Goal: Task Accomplishment & Management: Complete application form

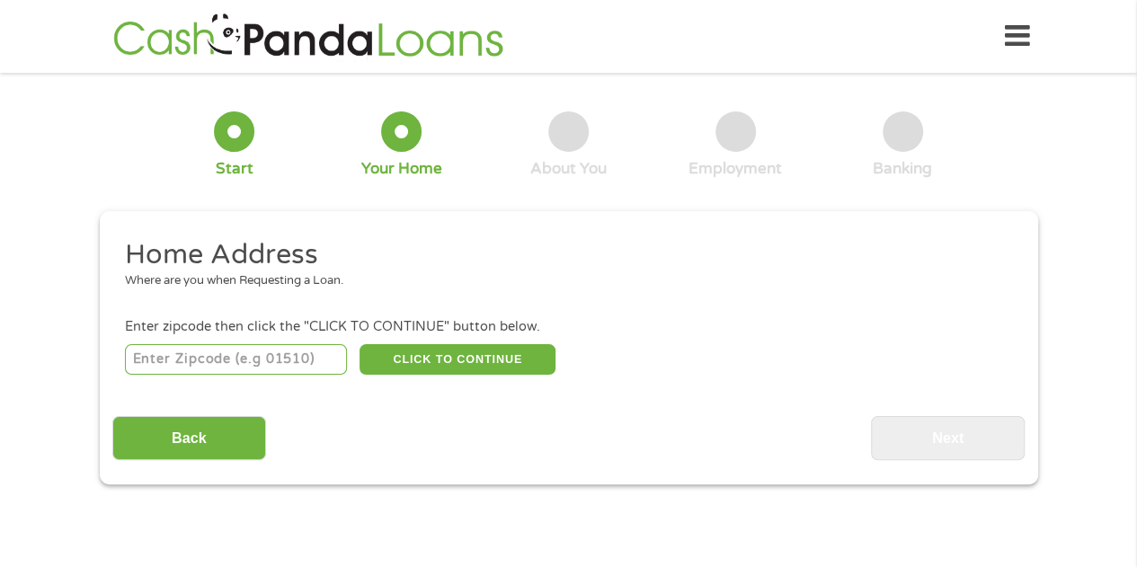
click at [280, 354] on input "number" at bounding box center [236, 359] width 222 height 31
type input "76119"
click at [467, 357] on button "CLICK TO CONTINUE" at bounding box center [457, 359] width 196 height 31
type input "76119"
type input "[GEOGRAPHIC_DATA]"
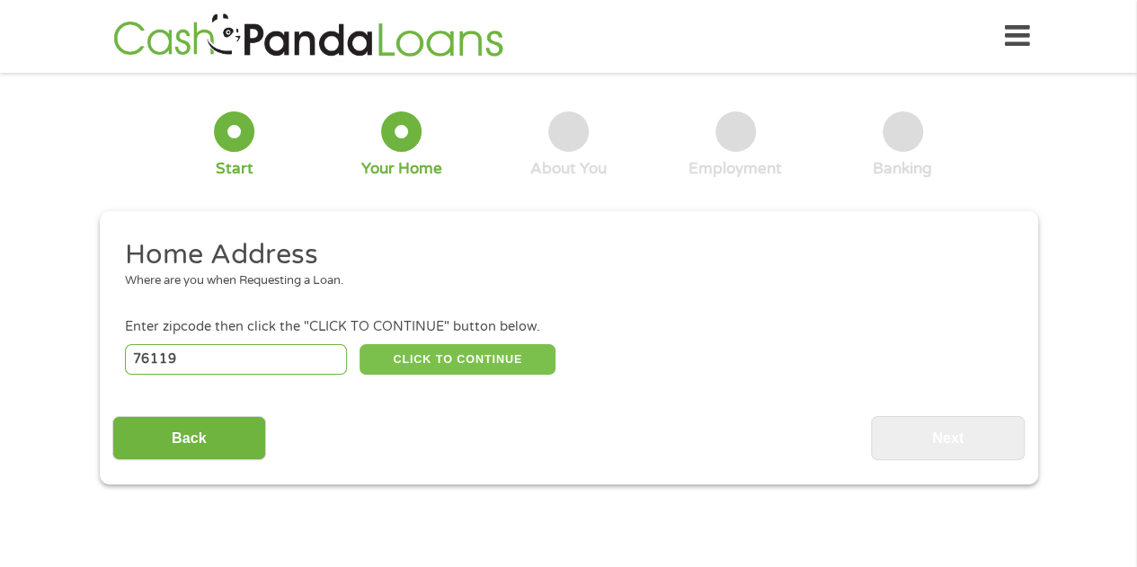
select select "[US_STATE]"
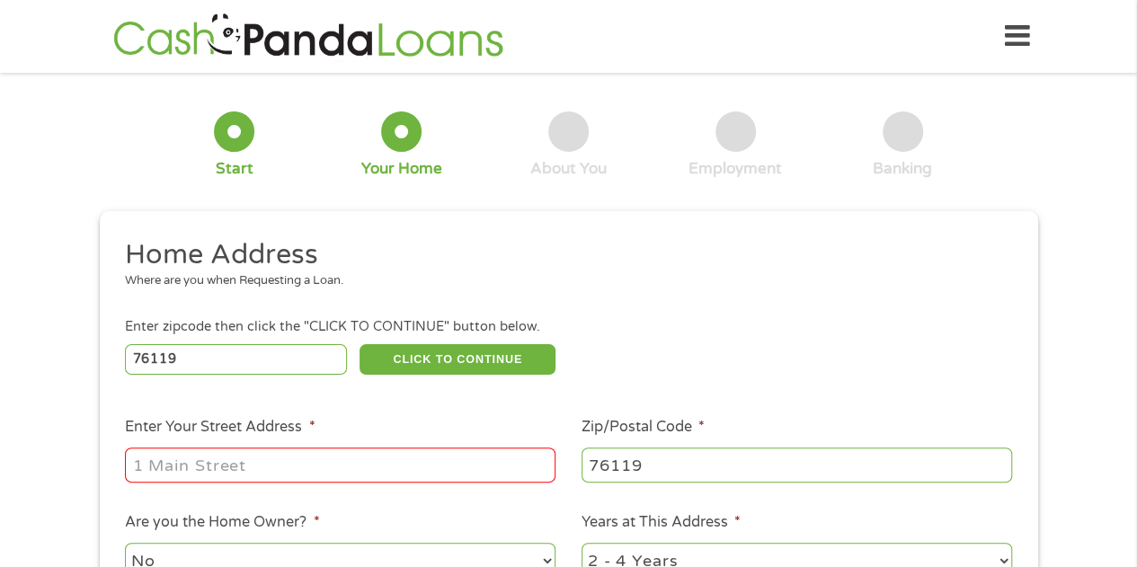
click at [279, 457] on input "Enter Your Street Address *" at bounding box center [340, 465] width 430 height 34
type input "[STREET_ADDRESS]"
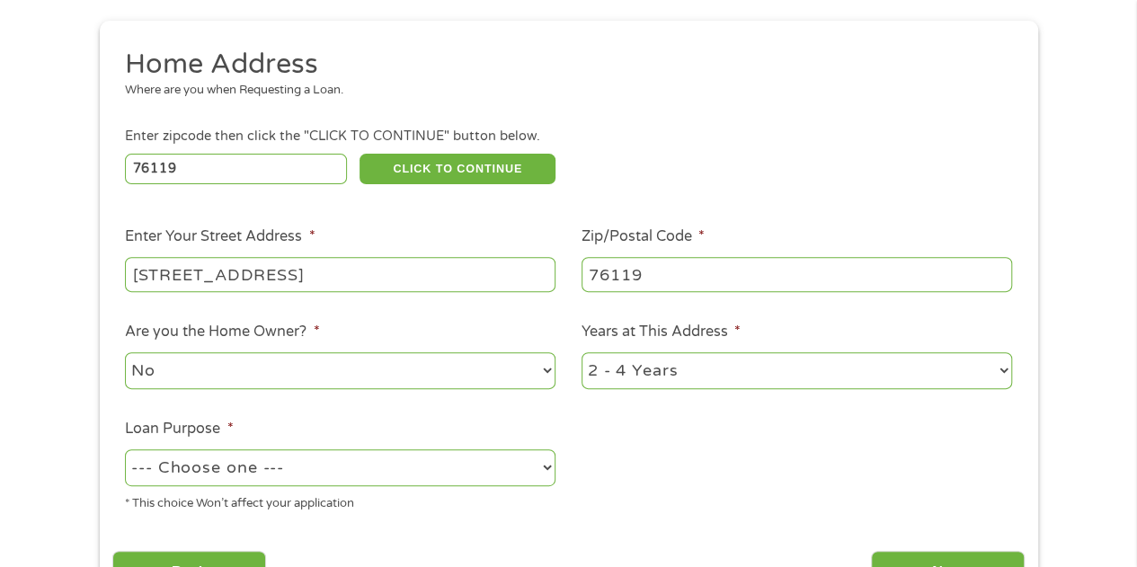
scroll to position [192, 0]
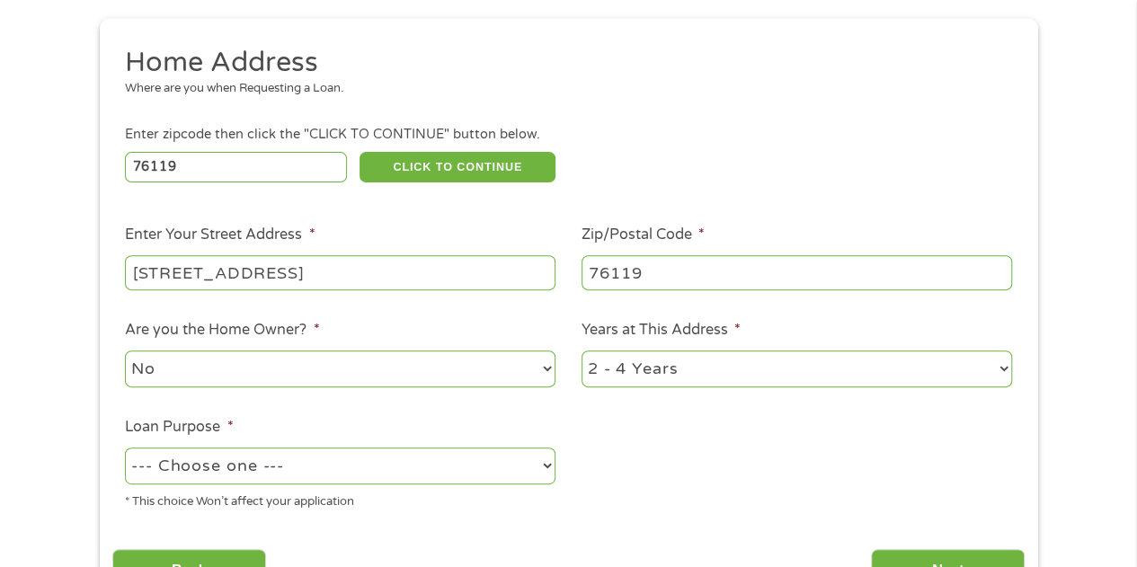
click at [349, 355] on select "No Yes" at bounding box center [340, 368] width 430 height 37
click at [340, 380] on select "No Yes" at bounding box center [340, 368] width 430 height 37
click at [671, 379] on select "1 Year or less 1 - 2 Years 2 - 4 Years Over 4 Years" at bounding box center [796, 368] width 430 height 37
select select "60months"
click at [581, 350] on select "1 Year or less 1 - 2 Years 2 - 4 Years Over 4 Years" at bounding box center [796, 368] width 430 height 37
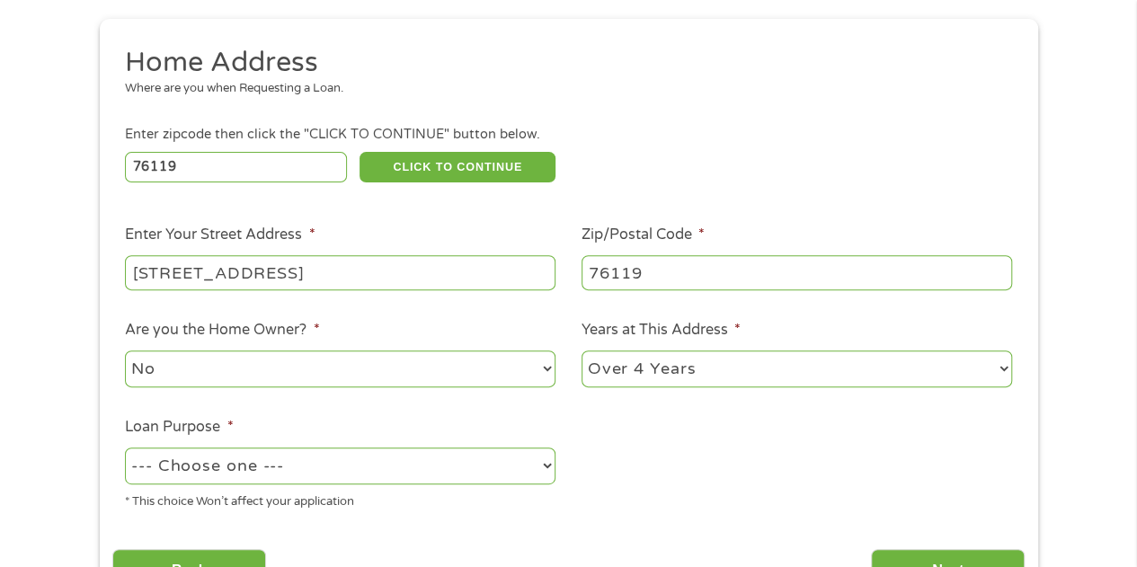
click at [372, 475] on select "--- Choose one --- Pay Bills Debt Consolidation Home Improvement Major Purchase…" at bounding box center [340, 466] width 430 height 37
select select "other"
click at [125, 448] on select "--- Choose one --- Pay Bills Debt Consolidation Home Improvement Major Purchase…" at bounding box center [340, 466] width 430 height 37
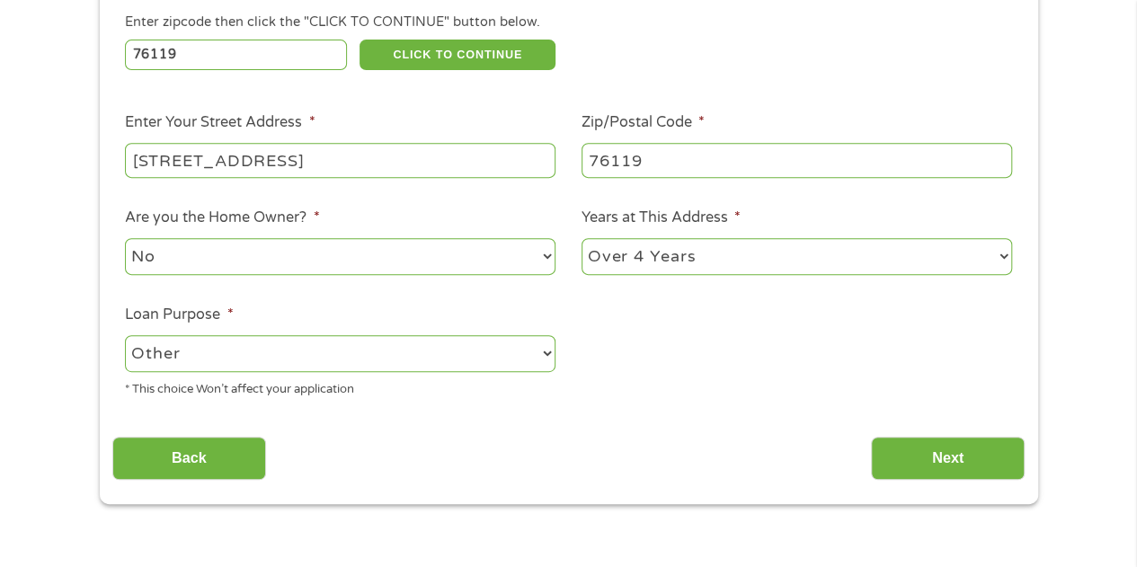
scroll to position [462, 0]
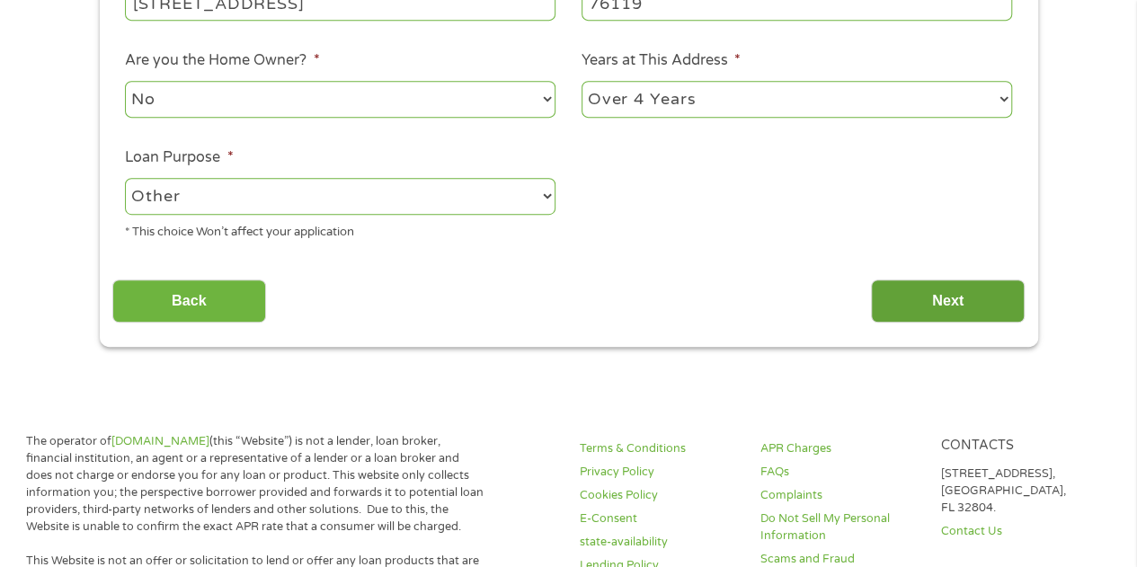
click at [943, 287] on input "Next" at bounding box center [948, 301] width 154 height 44
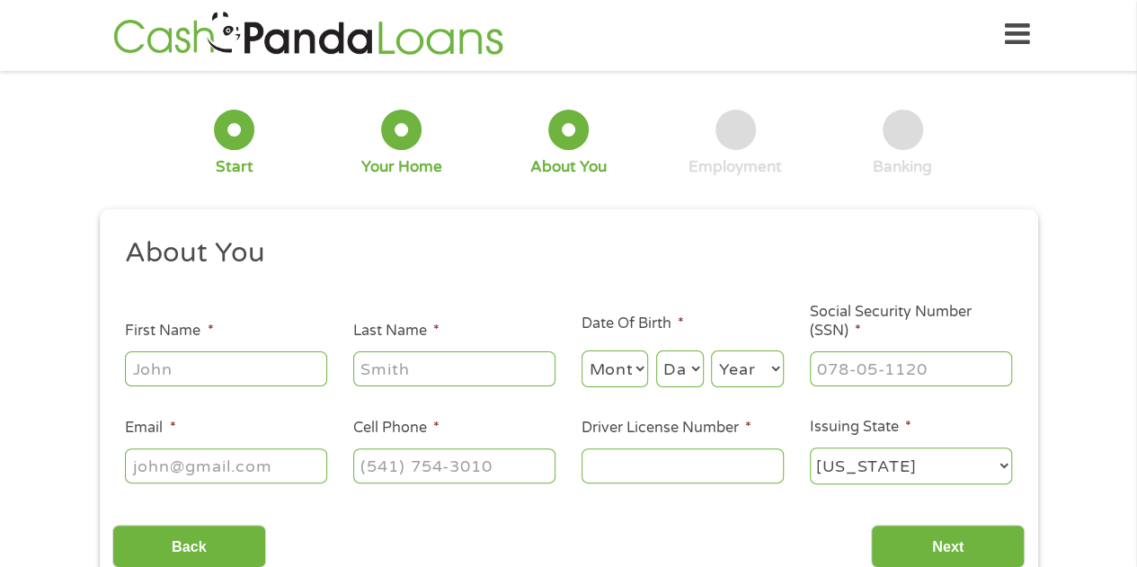
scroll to position [0, 0]
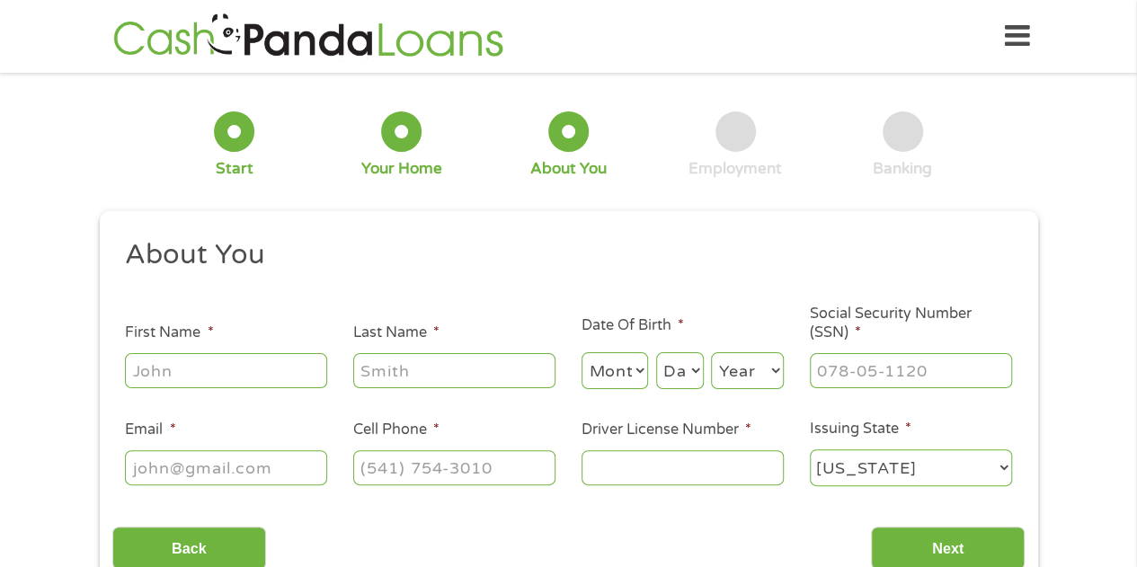
click at [261, 369] on input "First Name *" at bounding box center [226, 370] width 202 height 34
type input "[PERSON_NAME]"
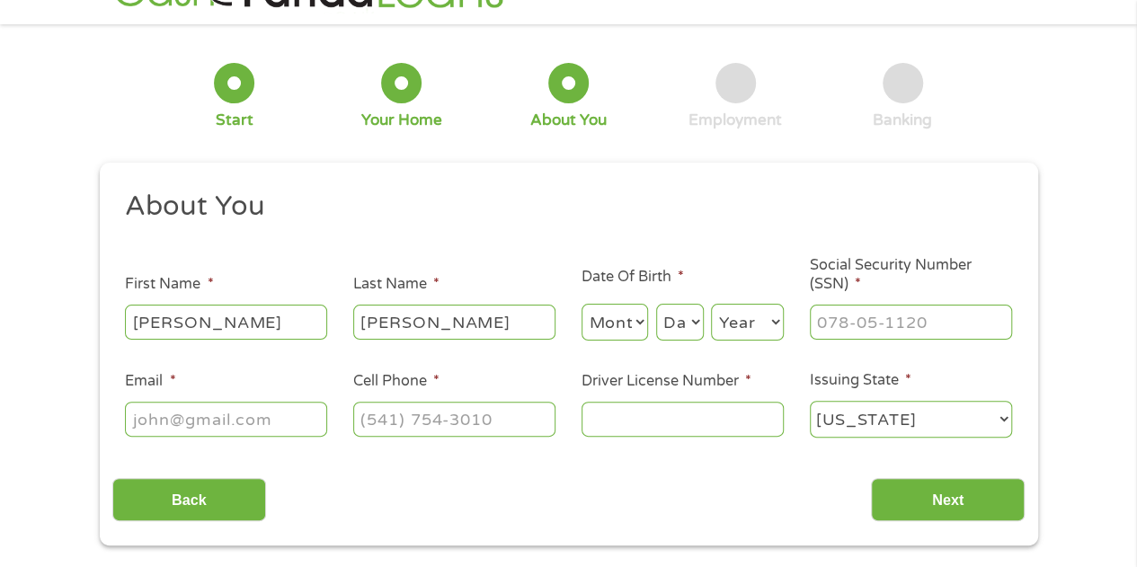
scroll to position [90, 0]
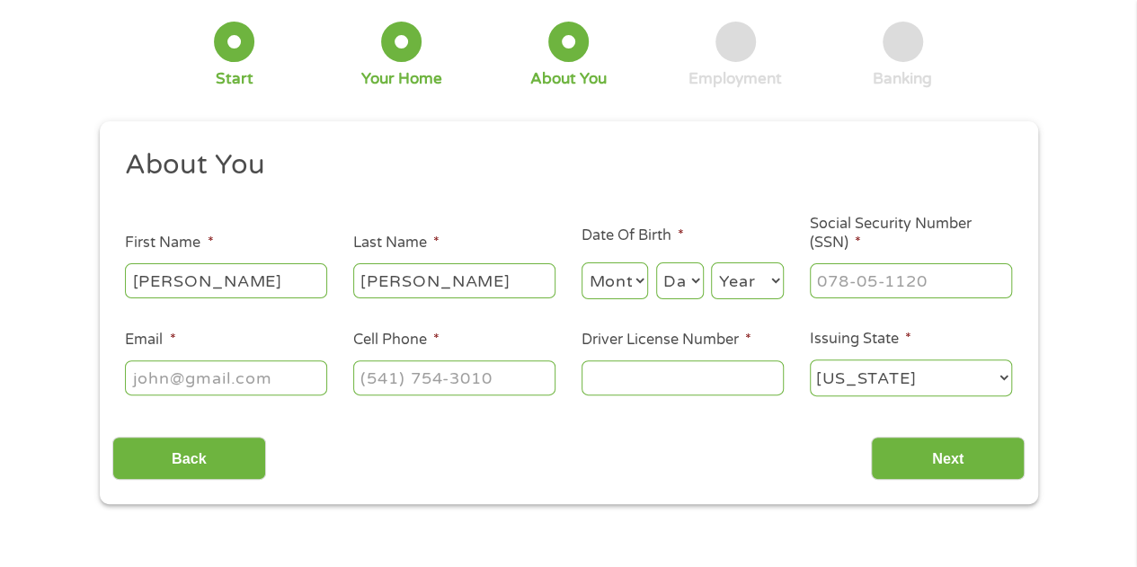
click at [631, 281] on select "Month 1 2 3 4 5 6 7 8 9 10 11 12" at bounding box center [614, 280] width 67 height 37
select select "8"
click at [581, 263] on select "Month 1 2 3 4 5 6 7 8 9 10 11 12" at bounding box center [614, 280] width 67 height 37
click at [684, 285] on select "Day 1 2 3 4 5 6 7 8 9 10 11 12 13 14 15 16 17 18 19 20 21 22 23 24 25 26 27 28 …" at bounding box center [680, 280] width 48 height 37
select select "13"
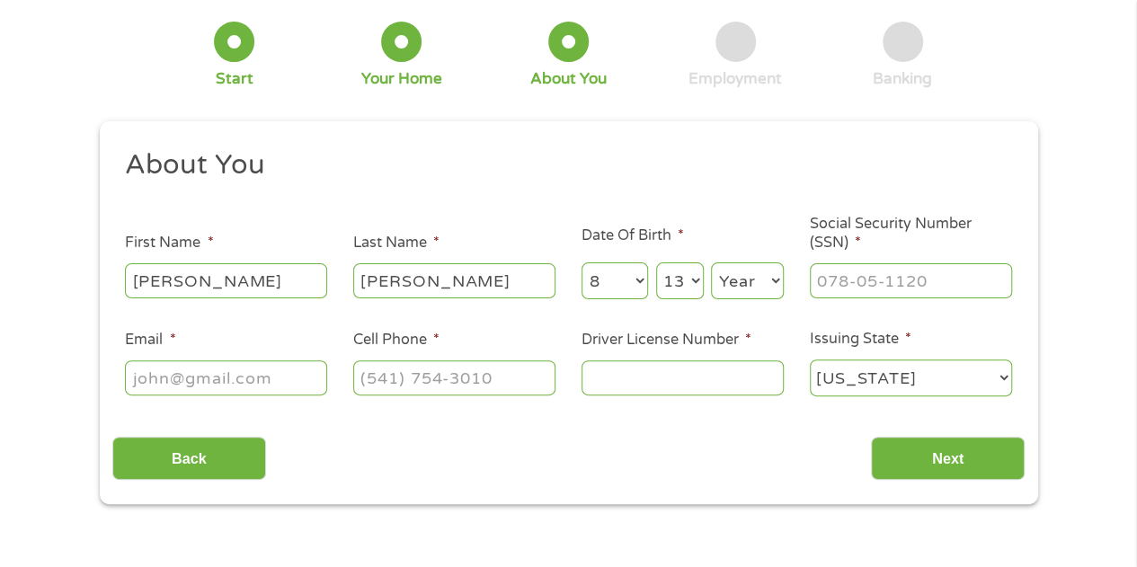
click at [656, 263] on select "Day 1 2 3 4 5 6 7 8 9 10 11 12 13 14 15 16 17 18 19 20 21 22 23 24 25 26 27 28 …" at bounding box center [680, 280] width 48 height 37
click at [744, 269] on select "Year [DATE] 2006 2005 2004 2003 2002 2001 2000 1999 1998 1997 1996 1995 1994 19…" at bounding box center [747, 280] width 73 height 37
select select "1989"
click at [711, 263] on select "Year [DATE] 2006 2005 2004 2003 2002 2001 2000 1999 1998 1997 1996 1995 1994 19…" at bounding box center [747, 280] width 73 height 37
click at [862, 277] on input "___-__-____" at bounding box center [911, 280] width 202 height 34
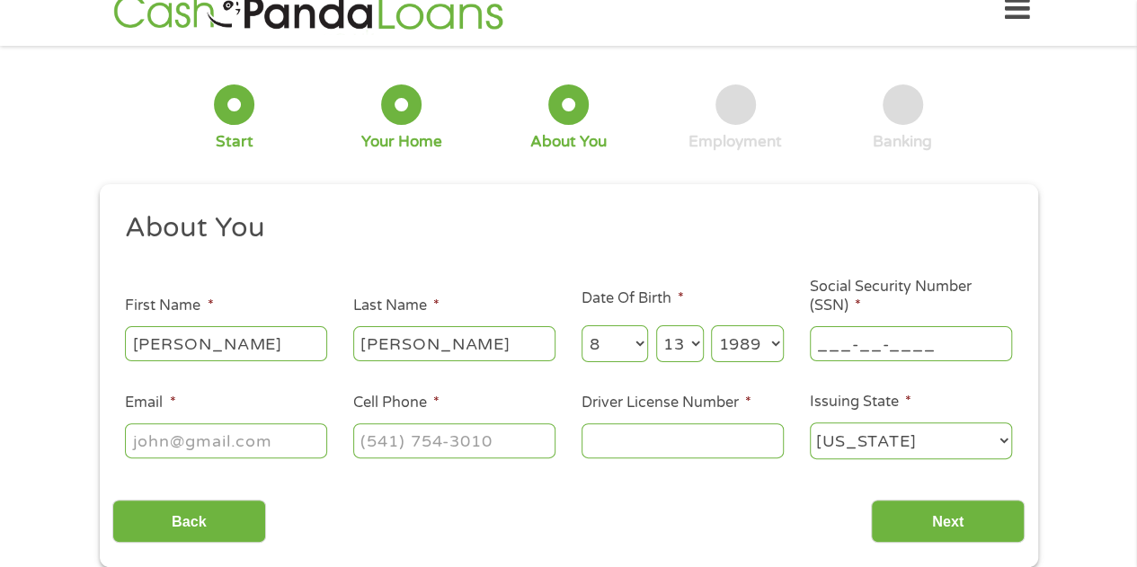
scroll to position [0, 0]
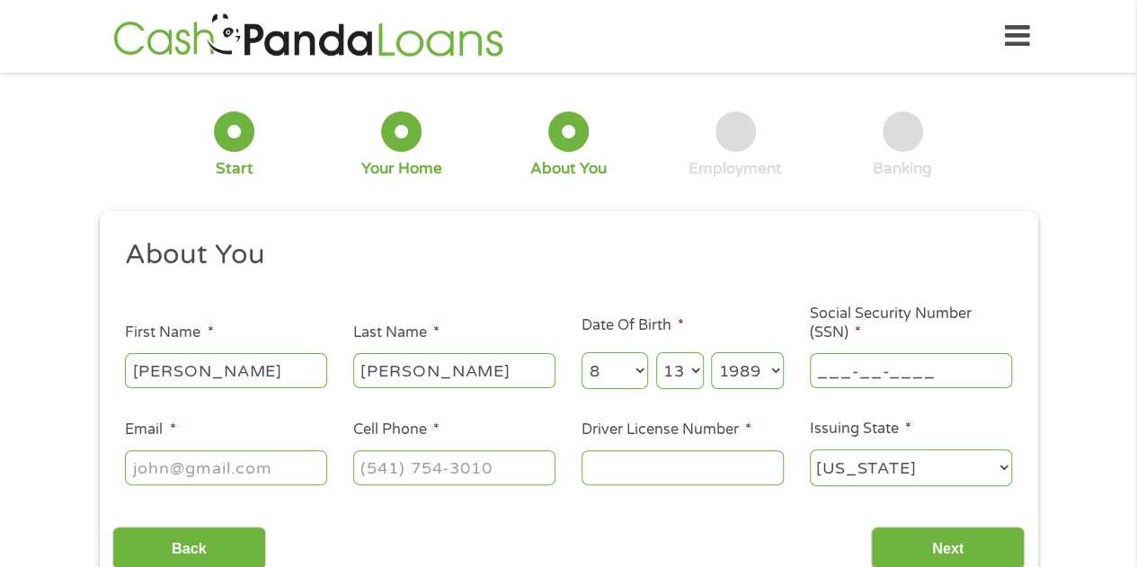
click at [826, 368] on input "___-__-____" at bounding box center [911, 370] width 202 height 34
type input "635-09-9246"
